Goal: Information Seeking & Learning: Learn about a topic

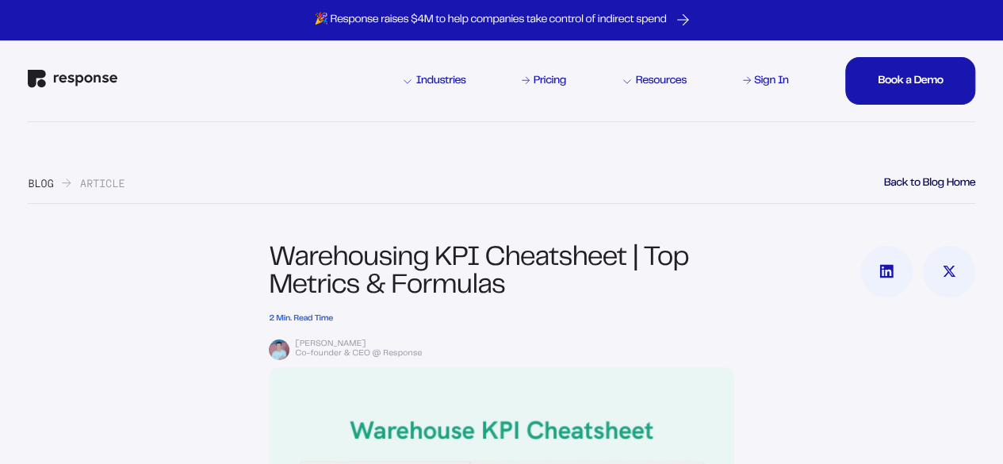
click at [523, 274] on h1 "Warehousing KPI Cheatsheet | Top Metrics & Formulas" at bounding box center [502, 274] width 466 height 56
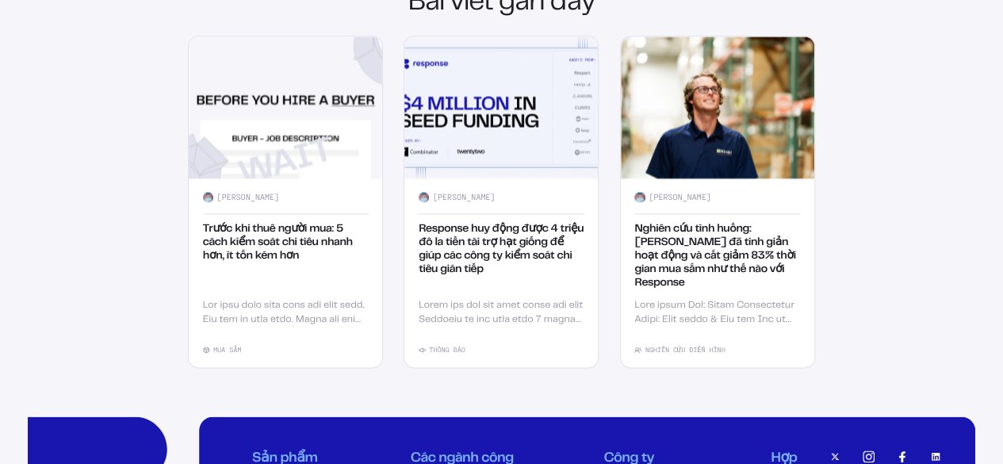
scroll to position [1927, 0]
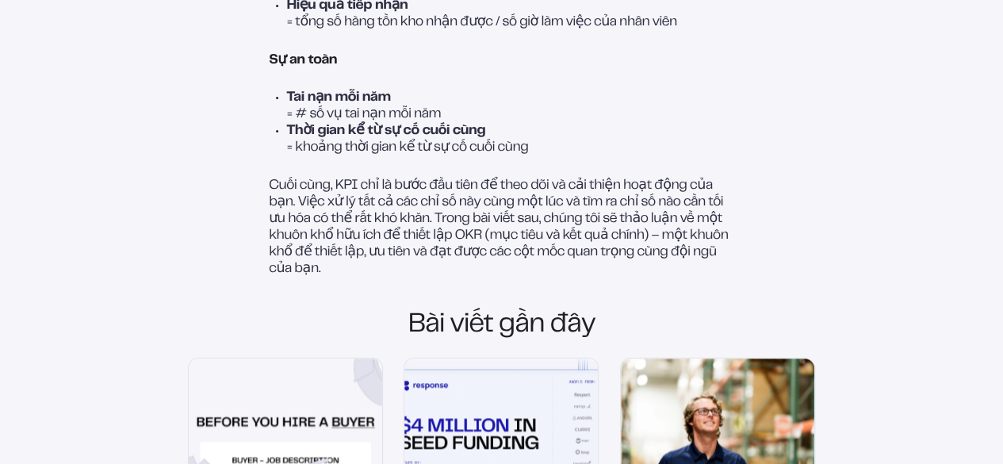
click at [293, 262] on font "Cuối cùng, KPI chỉ là bước đầu tiên để theo dõi và cải thiện hoạt động của bạn.…" at bounding box center [500, 227] width 462 height 96
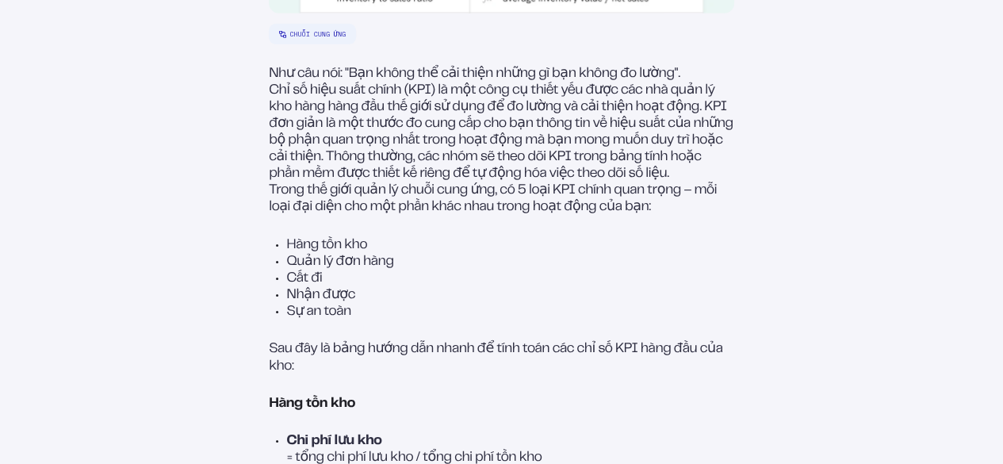
scroll to position [592, 0]
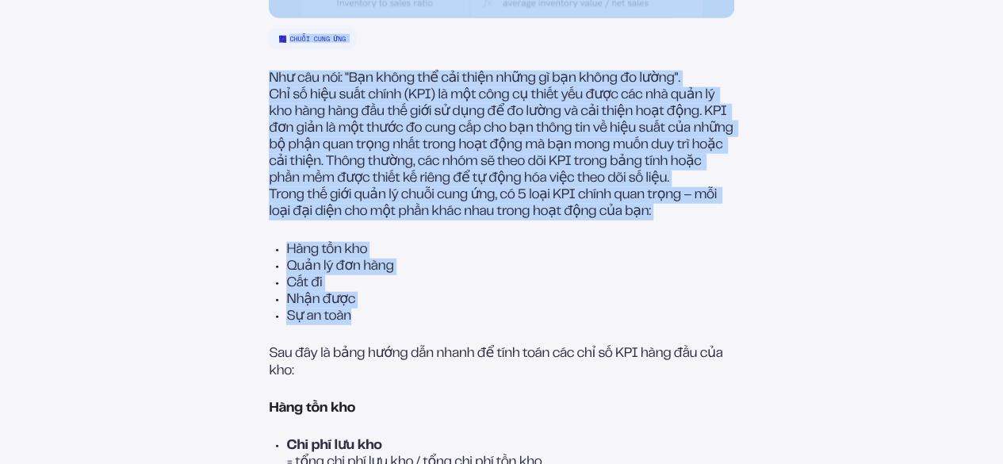
drag, startPoint x: 265, startPoint y: 115, endPoint x: 356, endPoint y: 358, distance: 259.2
copy div "Lore ipsu DOL sit ame | Con adi el se doei temp inci utl Etdo magn ali 5 enim A…"
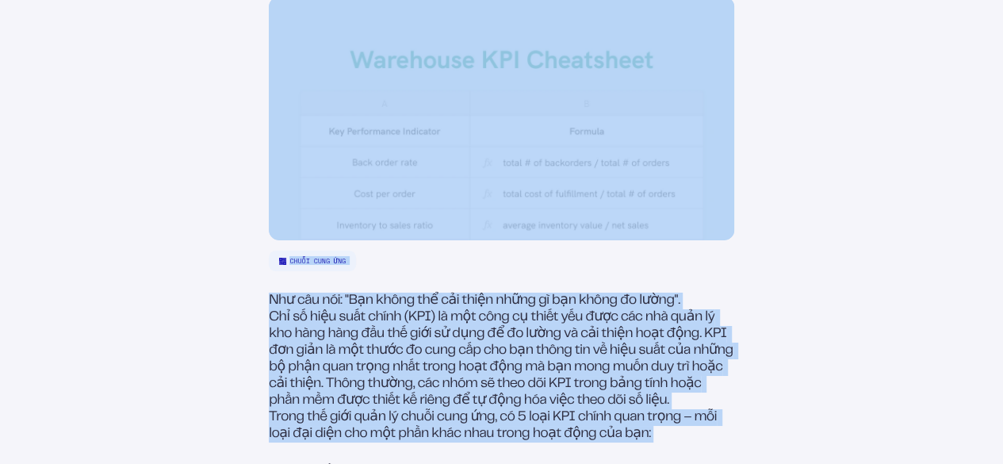
scroll to position [0, 0]
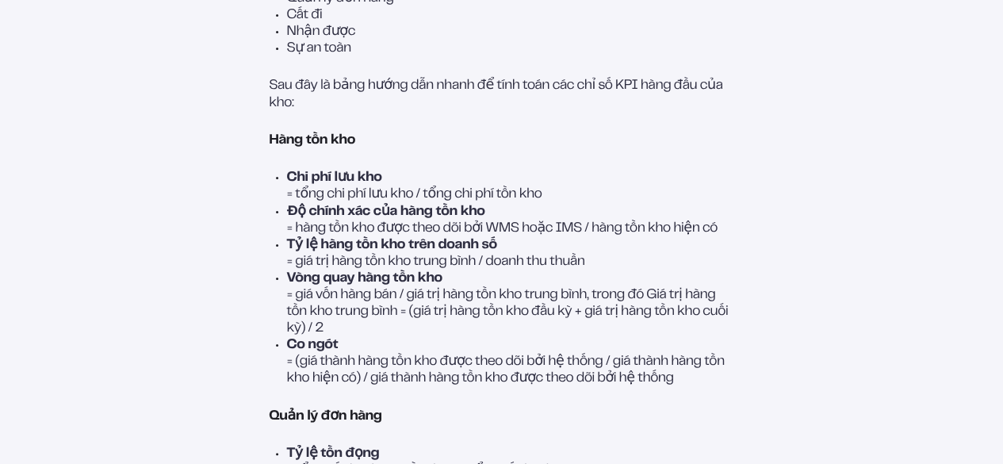
scroll to position [880, 0]
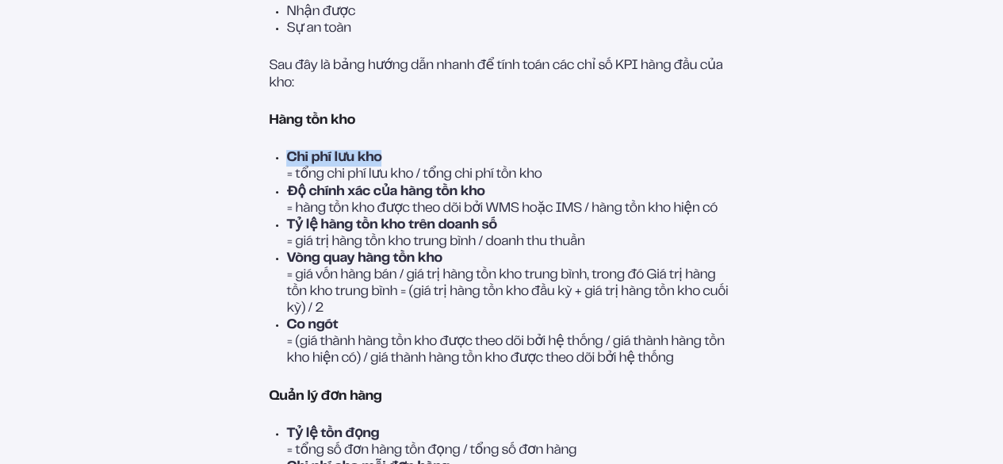
drag, startPoint x: 283, startPoint y: 202, endPoint x: 381, endPoint y: 207, distance: 97.7
click at [381, 207] on ul "Chi phí lưu kho = tổng chi phí lưu kho / tổng chi phí tồn kho Độ chính xác của …" at bounding box center [502, 258] width 466 height 217
copy font "Chi phí lưu kho"
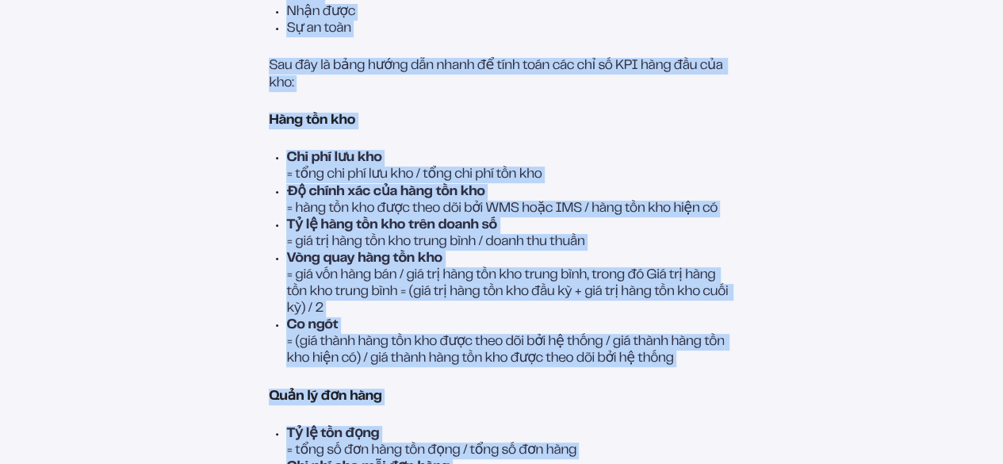
drag, startPoint x: 264, startPoint y: 162, endPoint x: 750, endPoint y: 403, distance: 542.6
click at [750, 403] on div "Bảng tính KPI kho bãi | Các chỉ số và công thức hàng đầu Thời gian đọc 2 phút […" at bounding box center [502, 346] width 948 height 1960
click at [750, 403] on div at bounding box center [854, 346] width 241 height 1960
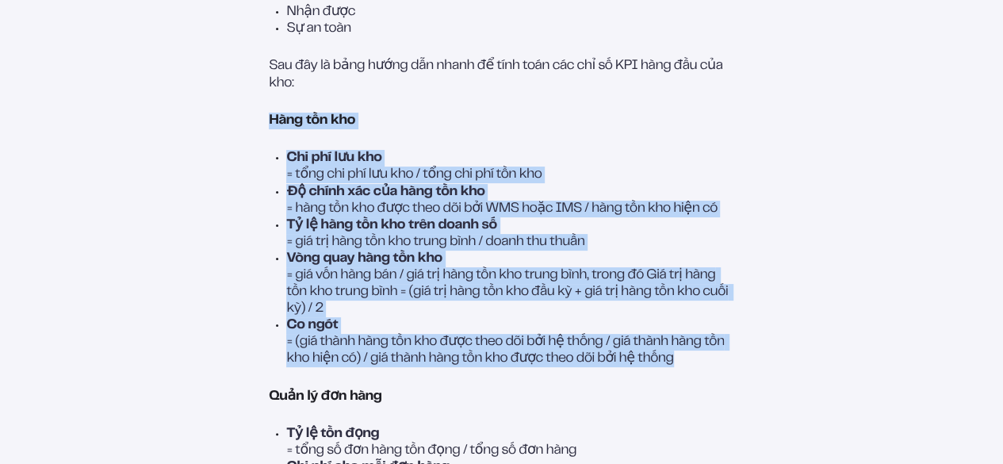
drag, startPoint x: 688, startPoint y: 407, endPoint x: 268, endPoint y: 172, distance: 480.7
copy div "Hàng tồn kho Chi phí lưu kho = tổng chi phí lưu kho / tổng chi phí tồn kho Độ c…"
click at [504, 167] on p "Chi phí lưu kho" at bounding box center [510, 158] width 448 height 17
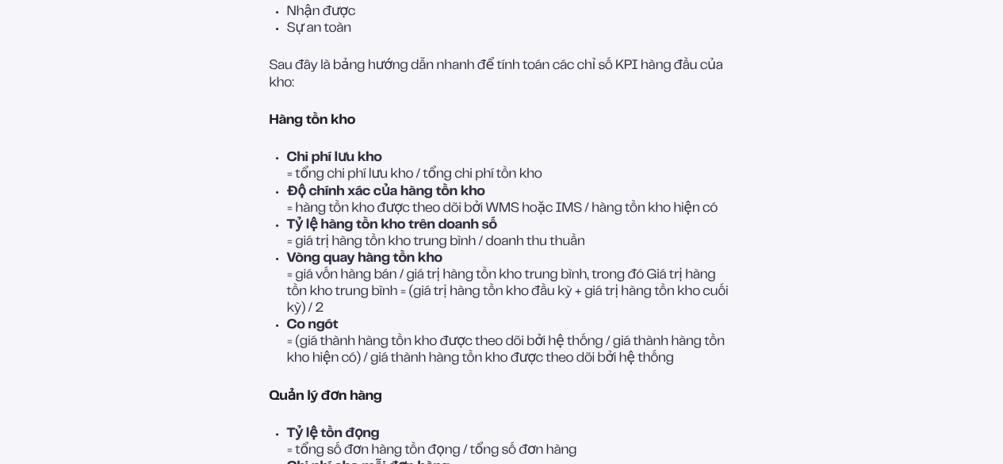
click at [328, 331] on font "Co ngót" at bounding box center [312, 325] width 52 height 13
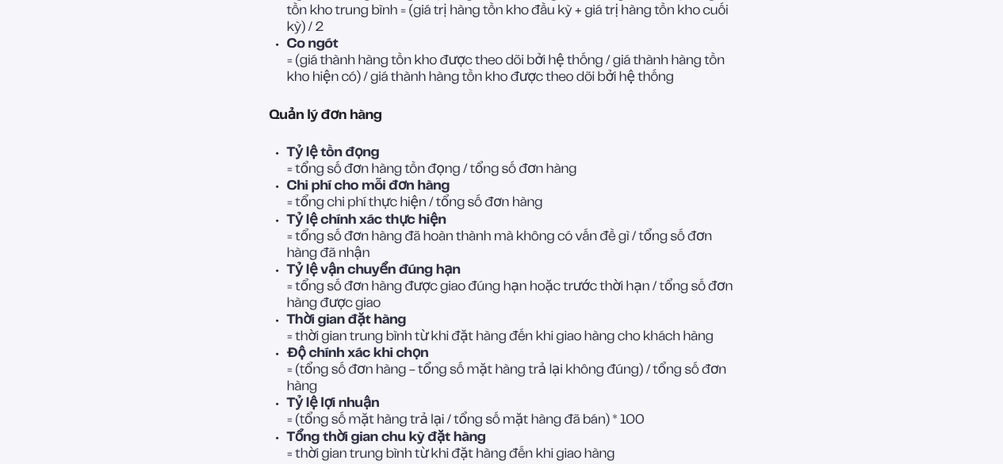
scroll to position [1191, 0]
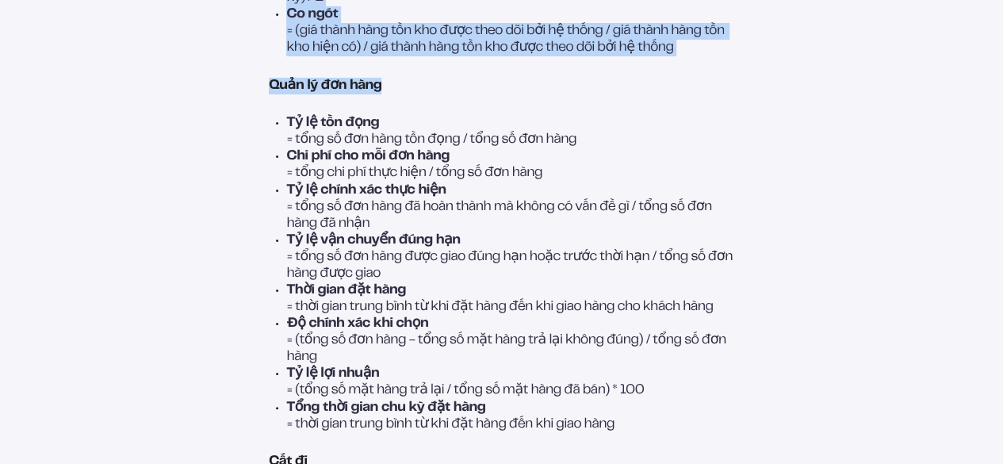
drag, startPoint x: 263, startPoint y: 134, endPoint x: 387, endPoint y: 134, distance: 123.7
click at [387, 134] on div "Bảng tính KPI kho bãi | Các chỉ số và công thức hàng đầu Thời gian đọc 2 phút […" at bounding box center [502, 35] width 948 height 1960
click at [387, 94] on h2 "Quản lý đơn hàng" at bounding box center [502, 86] width 466 height 17
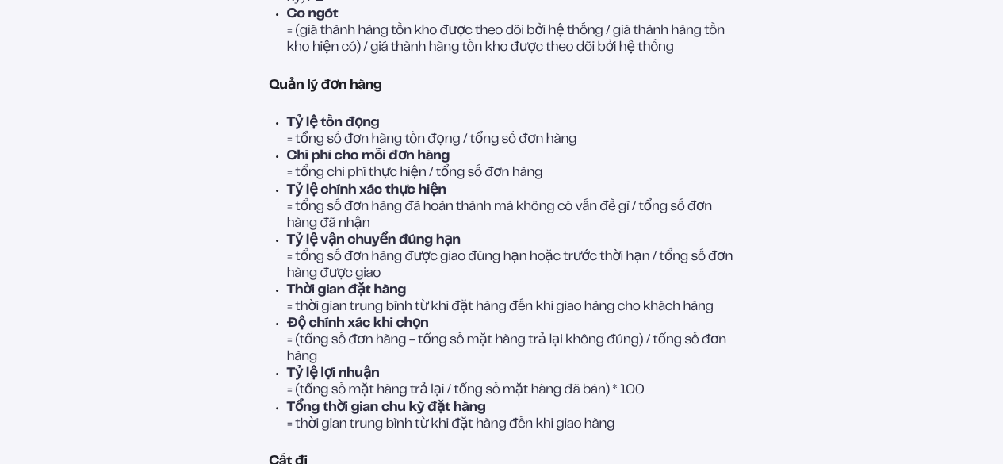
scroll to position [1259, 0]
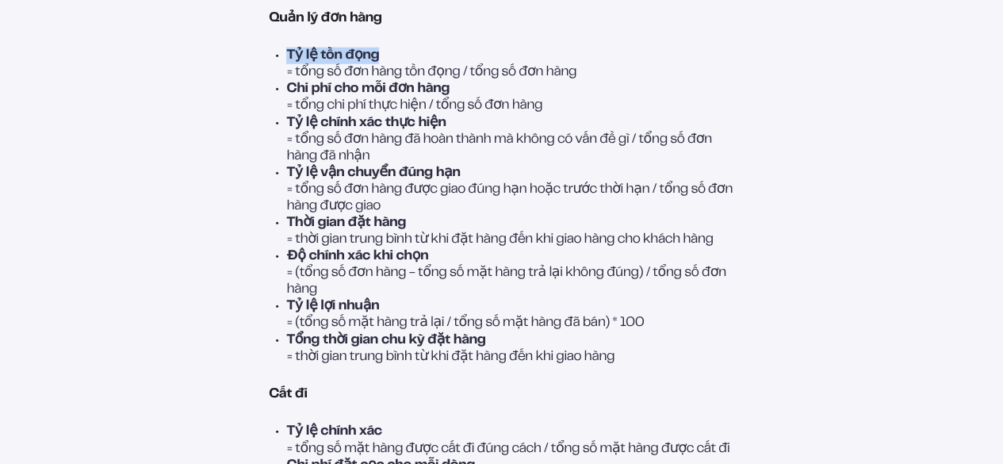
drag, startPoint x: 284, startPoint y: 103, endPoint x: 373, endPoint y: 99, distance: 88.9
click at [373, 62] on font "Tỷ lệ tồn đọng" at bounding box center [332, 55] width 93 height 13
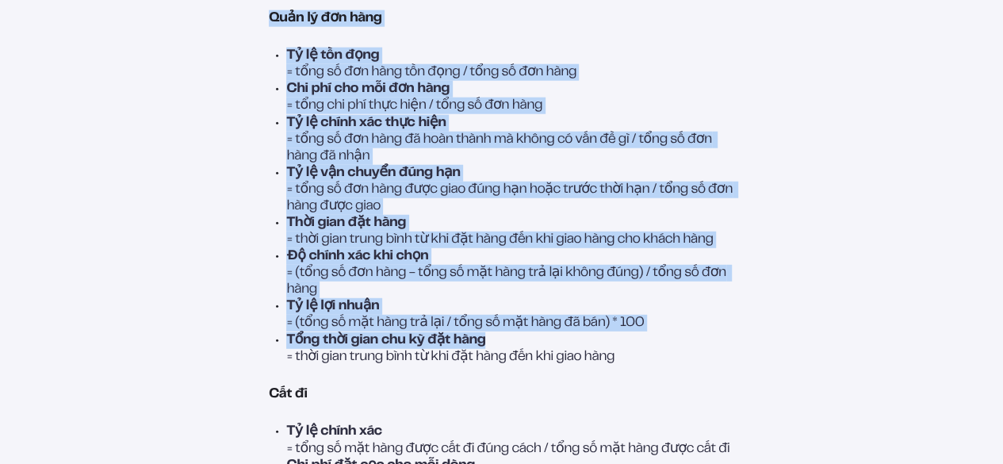
drag, startPoint x: 266, startPoint y: 64, endPoint x: 658, endPoint y: 394, distance: 512.2
click at [658, 394] on div "Như câu nói: "Bạn không thể cải thiện những gì bạn không đo lường". Chỉ số hiệu…" at bounding box center [502, 175] width 466 height 1542
copy div "Quản lý đơn hàng Tỷ lệ tồn đọng = tổng số đơn hàng tồn đọng / tổng số đơn hàng …"
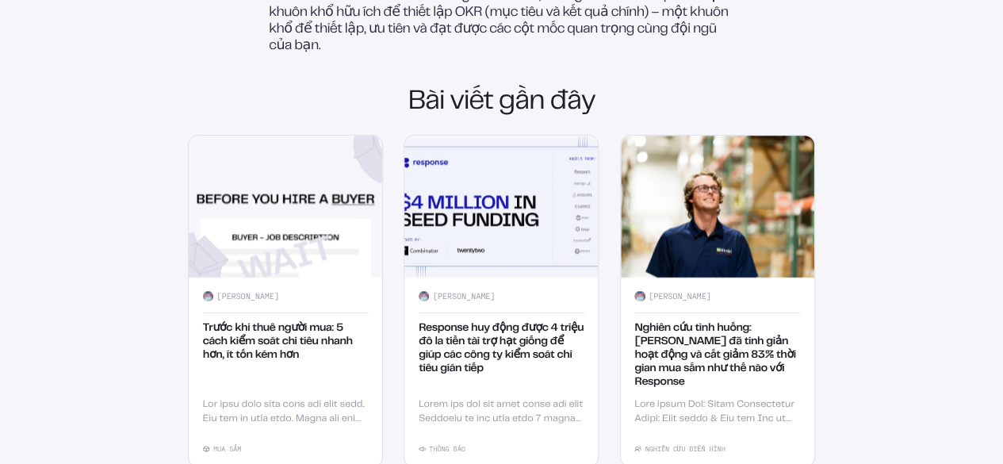
scroll to position [2112, 0]
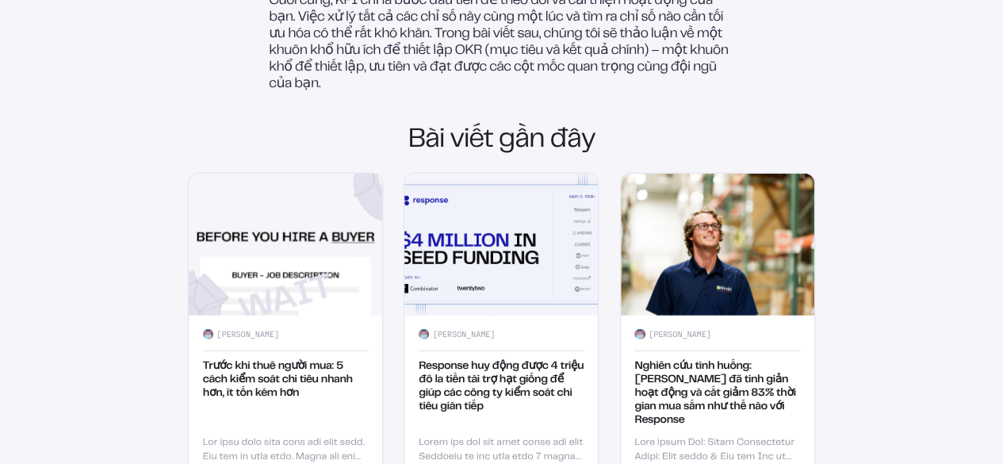
drag, startPoint x: 266, startPoint y: 97, endPoint x: 544, endPoint y: 23, distance: 287.2
copy div "Cất đi Tỷ lệ chính xác = tổng số mặt hàng được cất đi đúng cách / tổng số mặt h…"
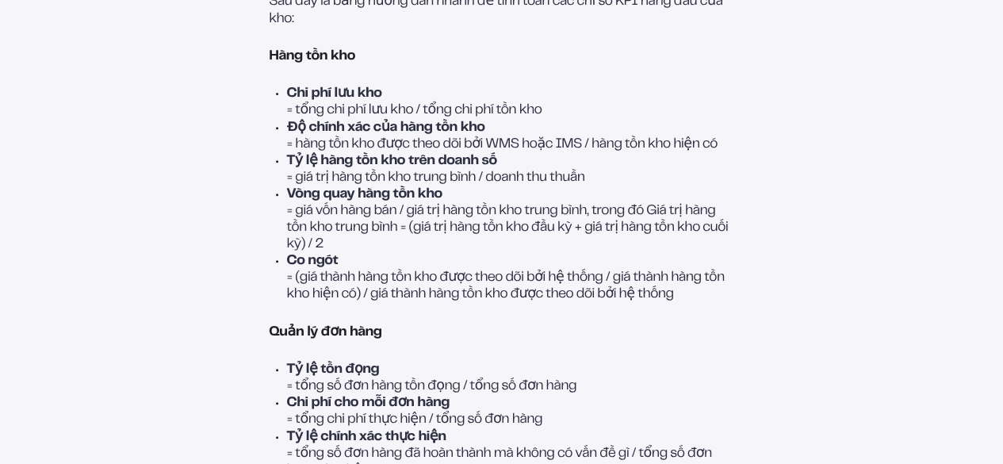
scroll to position [900, 0]
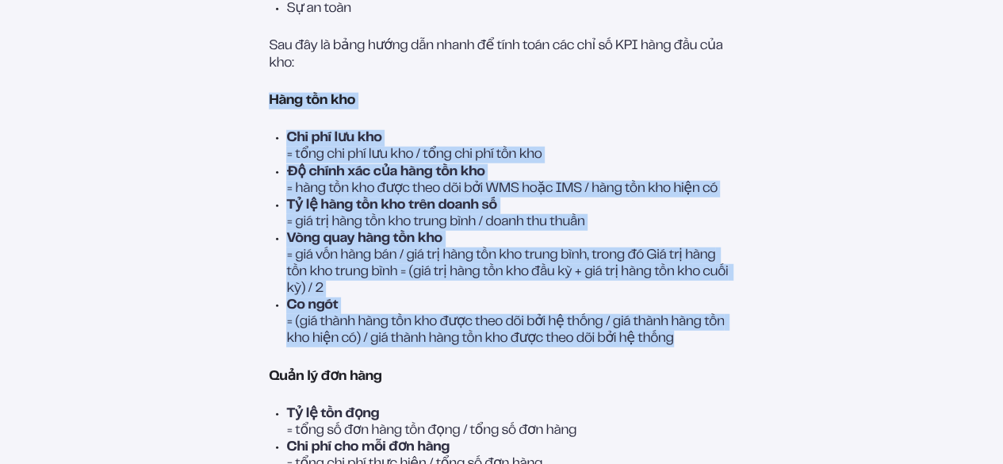
drag, startPoint x: 267, startPoint y: 144, endPoint x: 682, endPoint y: 384, distance: 478.9
copy div "Hàng tồn kho Chi phí lưu kho = tổng chi phí lưu kho / tổng chi phí tồn kho Độ c…"
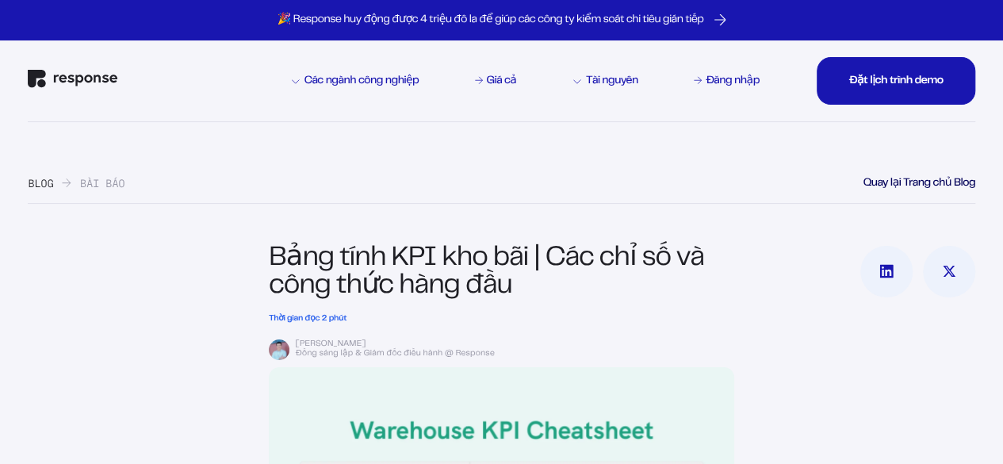
scroll to position [50, 0]
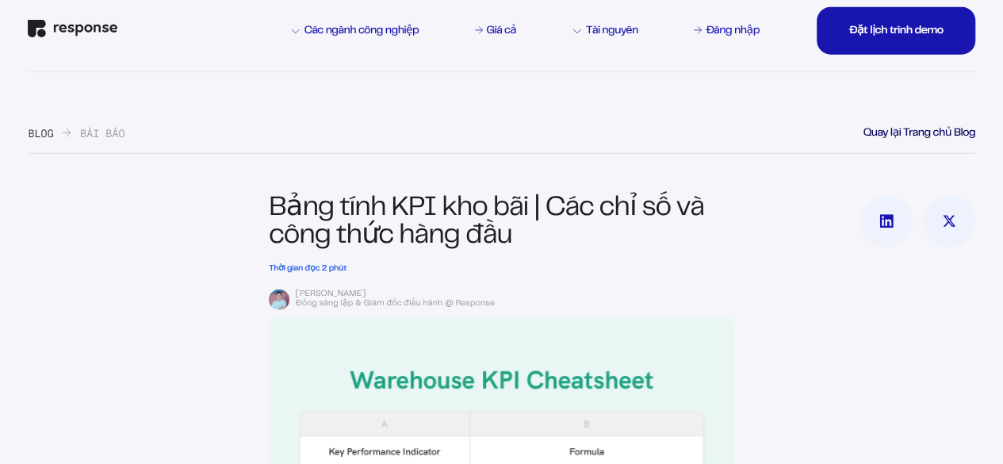
drag, startPoint x: 292, startPoint y: 296, endPoint x: 354, endPoint y: 289, distance: 63.0
copy font "[PERSON_NAME]"
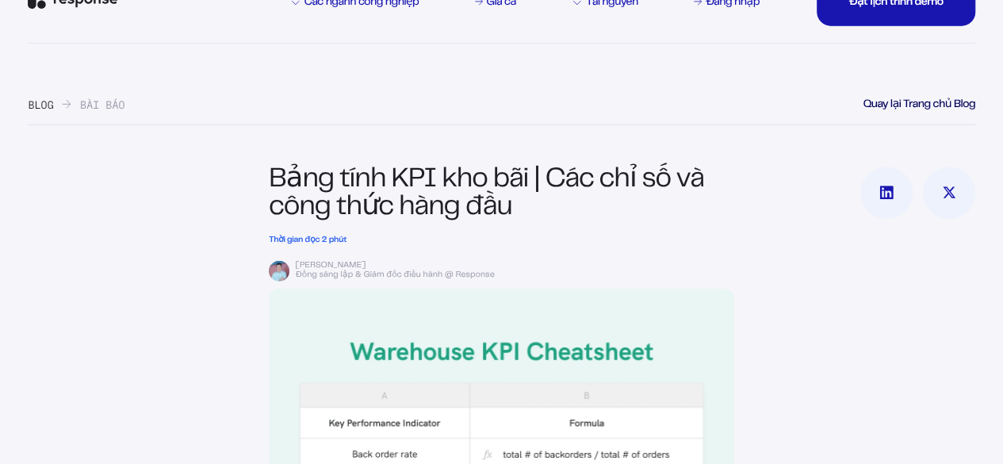
scroll to position [0, 0]
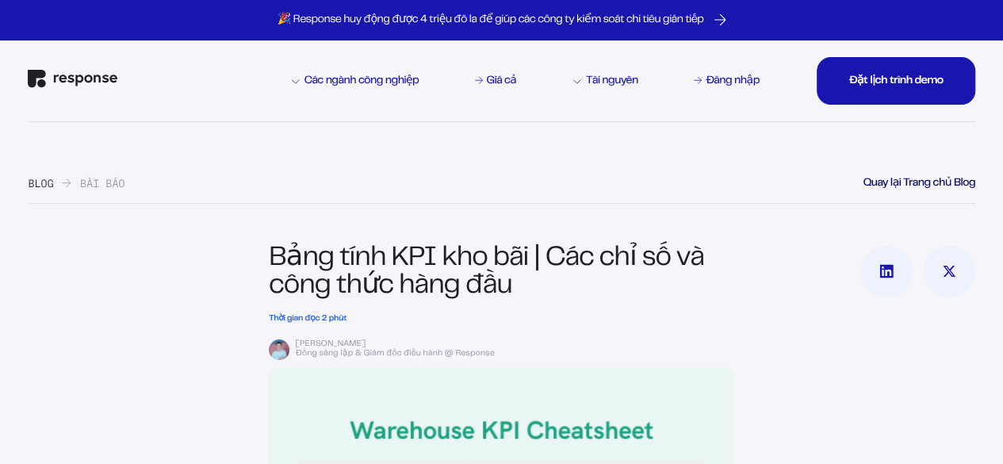
click at [587, 325] on h2 "Thời gian đọc 2 phút" at bounding box center [502, 320] width 466 height 10
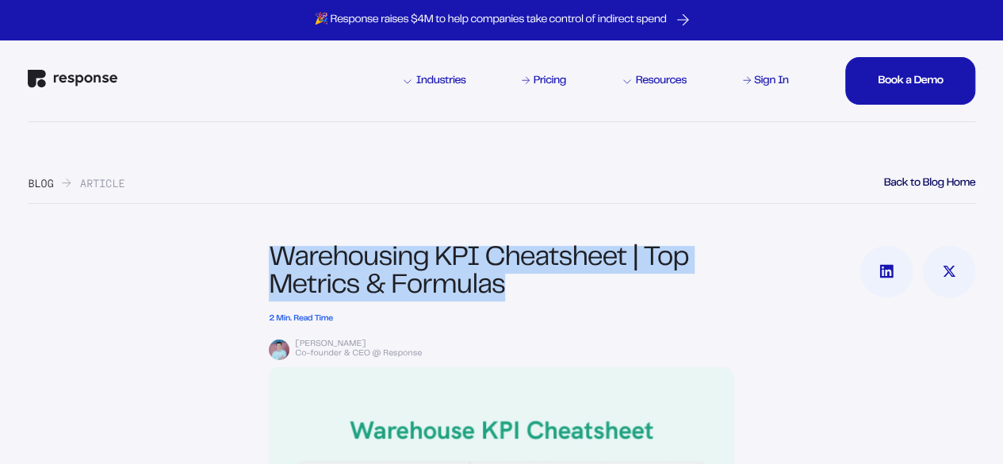
drag, startPoint x: 270, startPoint y: 253, endPoint x: 511, endPoint y: 291, distance: 243.3
click at [511, 291] on h1 "Warehousing KPI Cheatsheet | Top Metrics & Formulas" at bounding box center [502, 274] width 466 height 56
copy h1 "Warehousing KPI Cheatsheet | Top Metrics & Formulas"
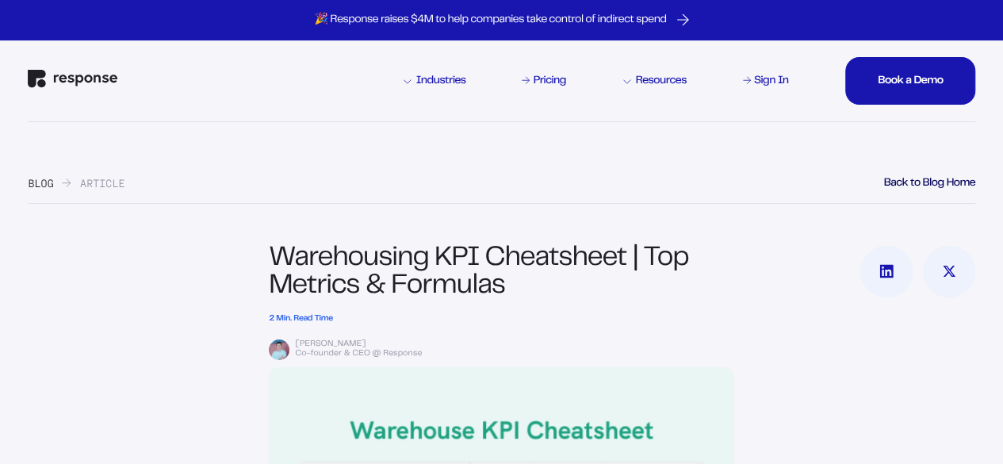
drag, startPoint x: 124, startPoint y: 69, endPoint x: 108, endPoint y: 75, distance: 17.1
click at [108, 75] on div "Industries Pricing Resources Sign In Book a Demo Book a Demo Book a Demo Book a…" at bounding box center [502, 80] width 948 height 81
click at [222, 77] on div "Industries Pricing Resources Sign In Book a Demo Book a Demo Book a Demo Book a…" at bounding box center [502, 80] width 948 height 81
